Goal: Navigation & Orientation: Find specific page/section

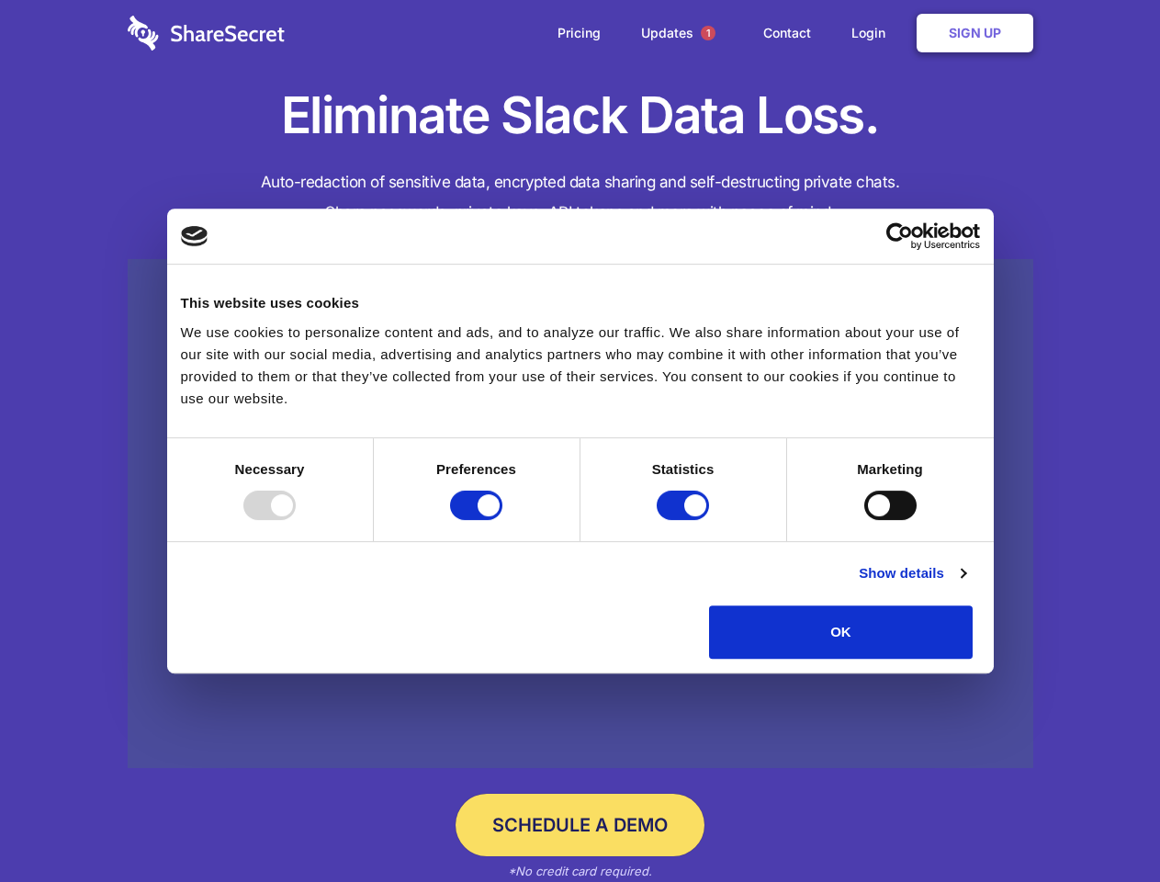
click at [296, 520] on div at bounding box center [269, 505] width 52 height 29
click at [503, 520] on input "Preferences" at bounding box center [476, 505] width 52 height 29
checkbox input "false"
click at [685, 520] on input "Statistics" at bounding box center [683, 505] width 52 height 29
checkbox input "false"
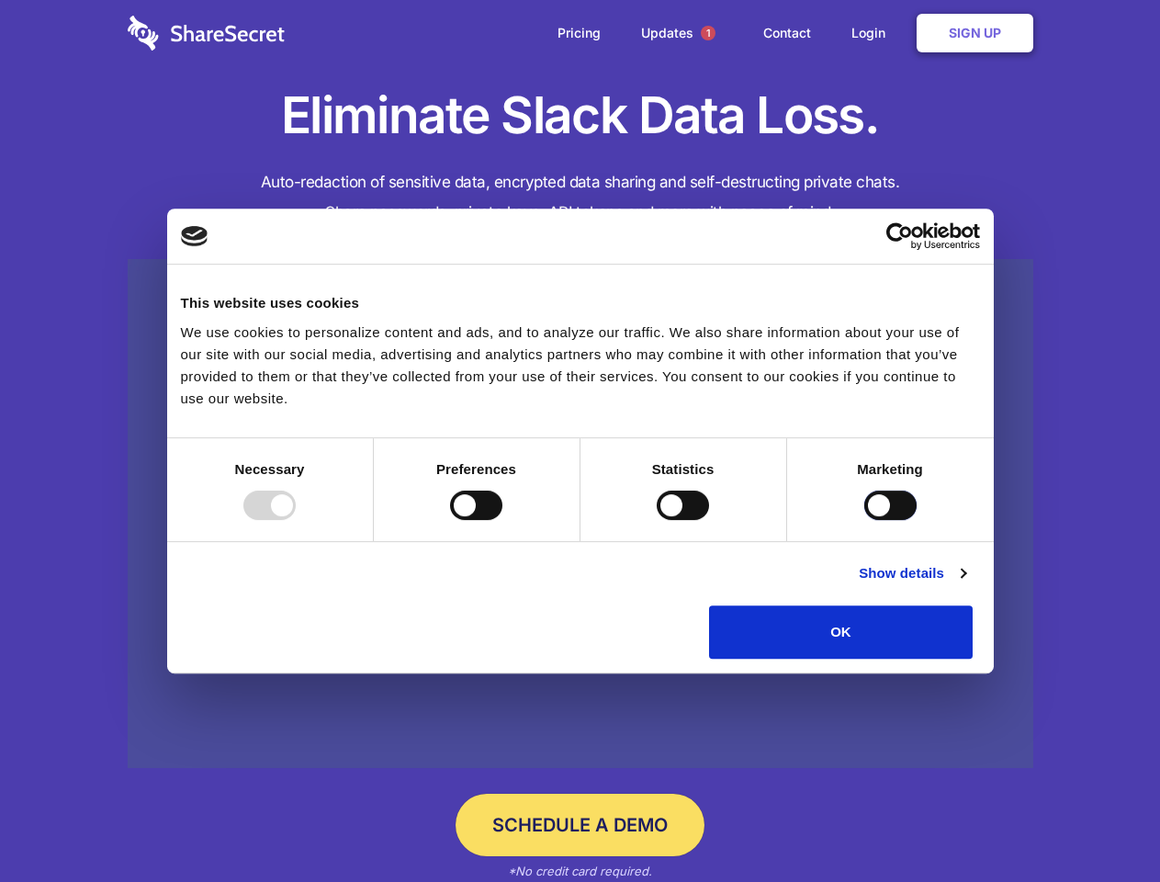
click at [865, 520] on input "Marketing" at bounding box center [891, 505] width 52 height 29
checkbox input "true"
click at [966, 584] on link "Show details" at bounding box center [912, 573] width 107 height 22
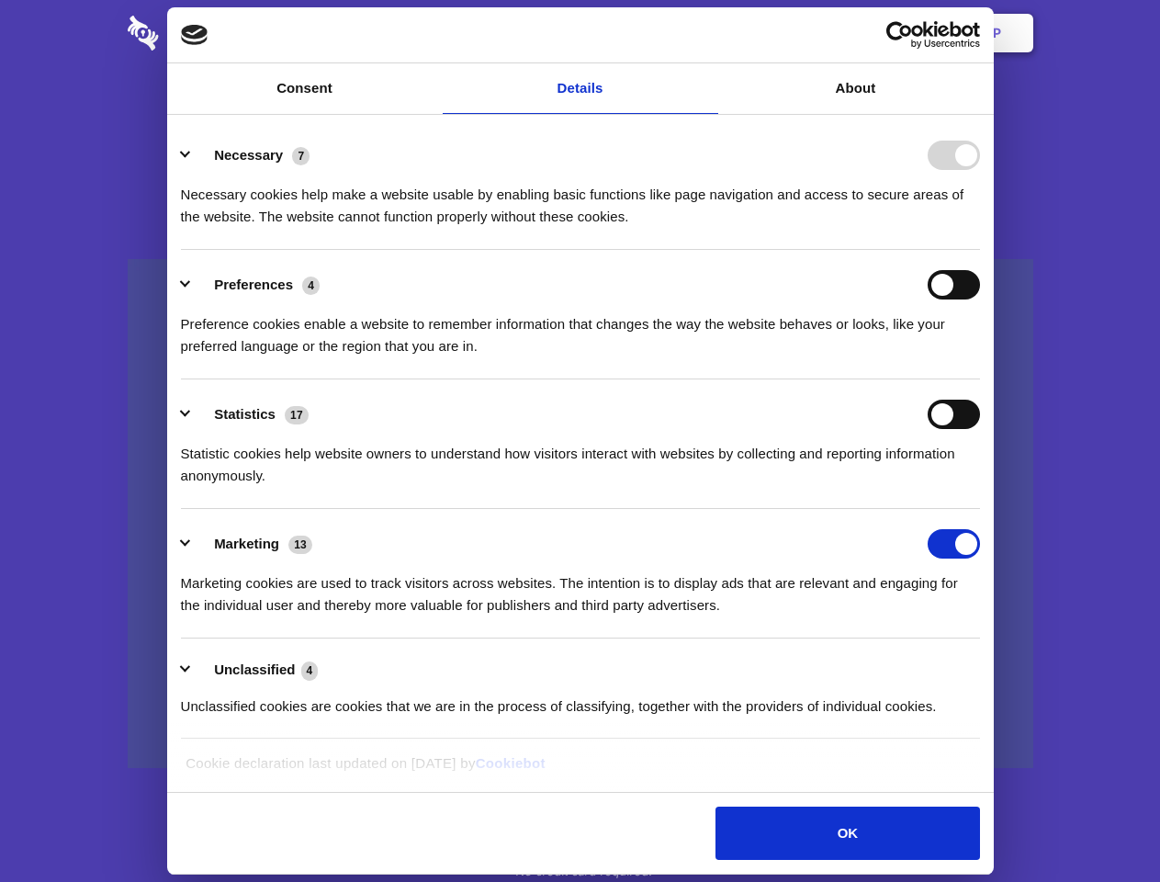
click at [980, 250] on li "Necessary 7 Necessary cookies help make a website usable by enabling basic func…" at bounding box center [580, 185] width 799 height 130
click at [707, 33] on span "1" at bounding box center [708, 33] width 15 height 15
